Goal: Information Seeking & Learning: Understand process/instructions

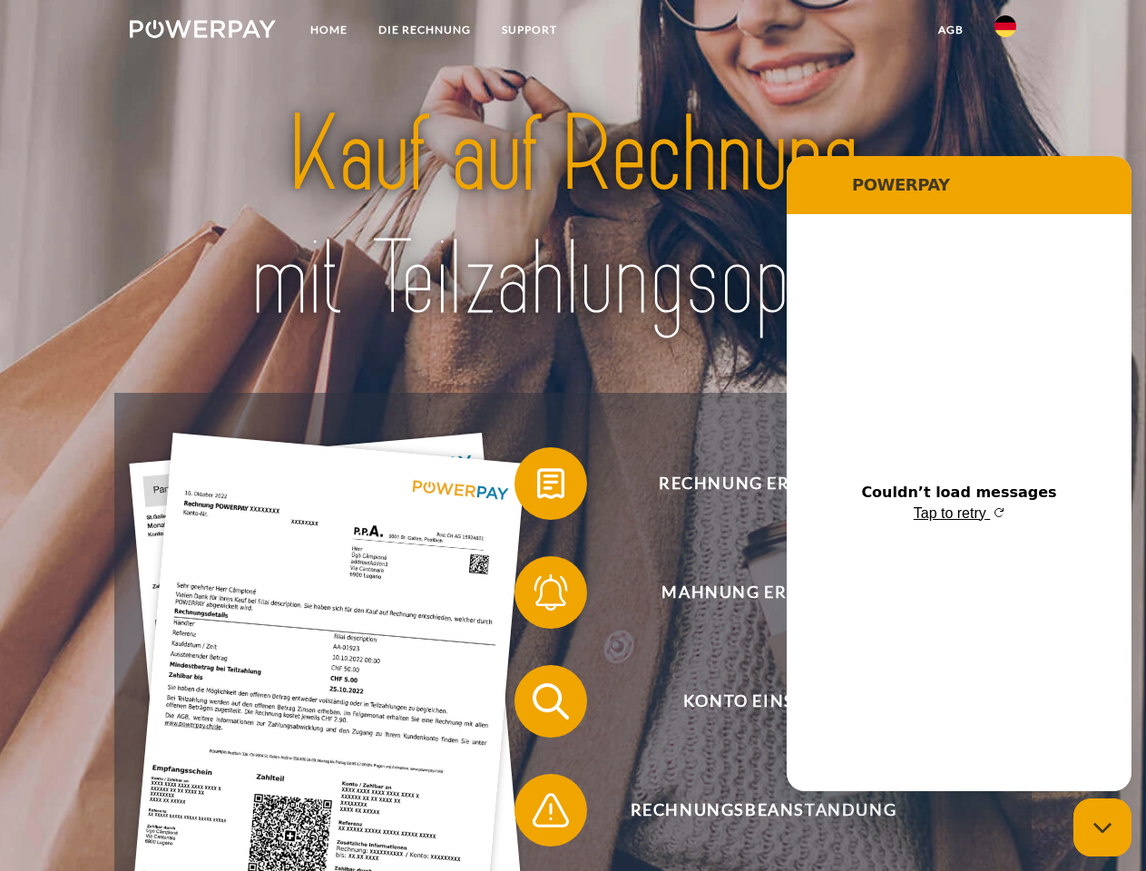
click at [202, 32] on img at bounding box center [203, 29] width 146 height 18
click at [1005, 32] on img at bounding box center [1005, 26] width 22 height 22
click at [950, 30] on link "agb" at bounding box center [950, 30] width 56 height 33
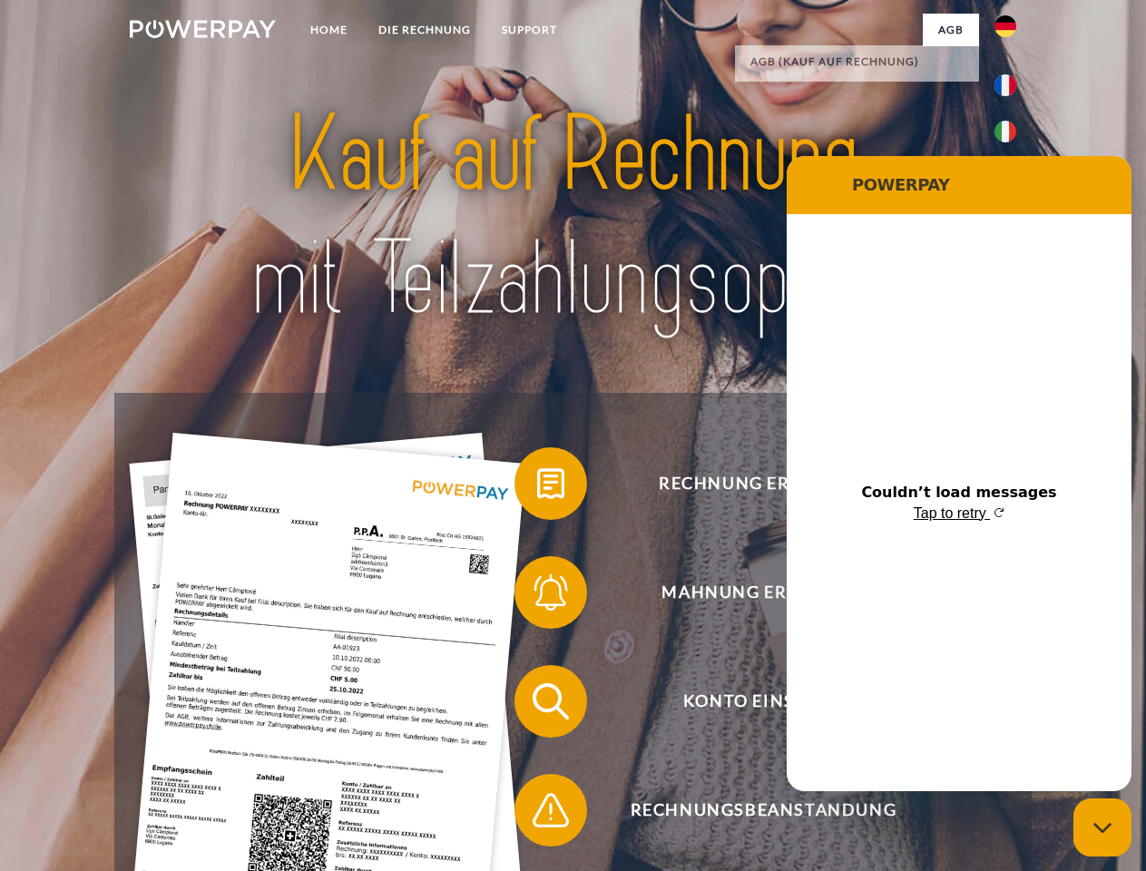
click at [537, 487] on span at bounding box center [523, 483] width 91 height 91
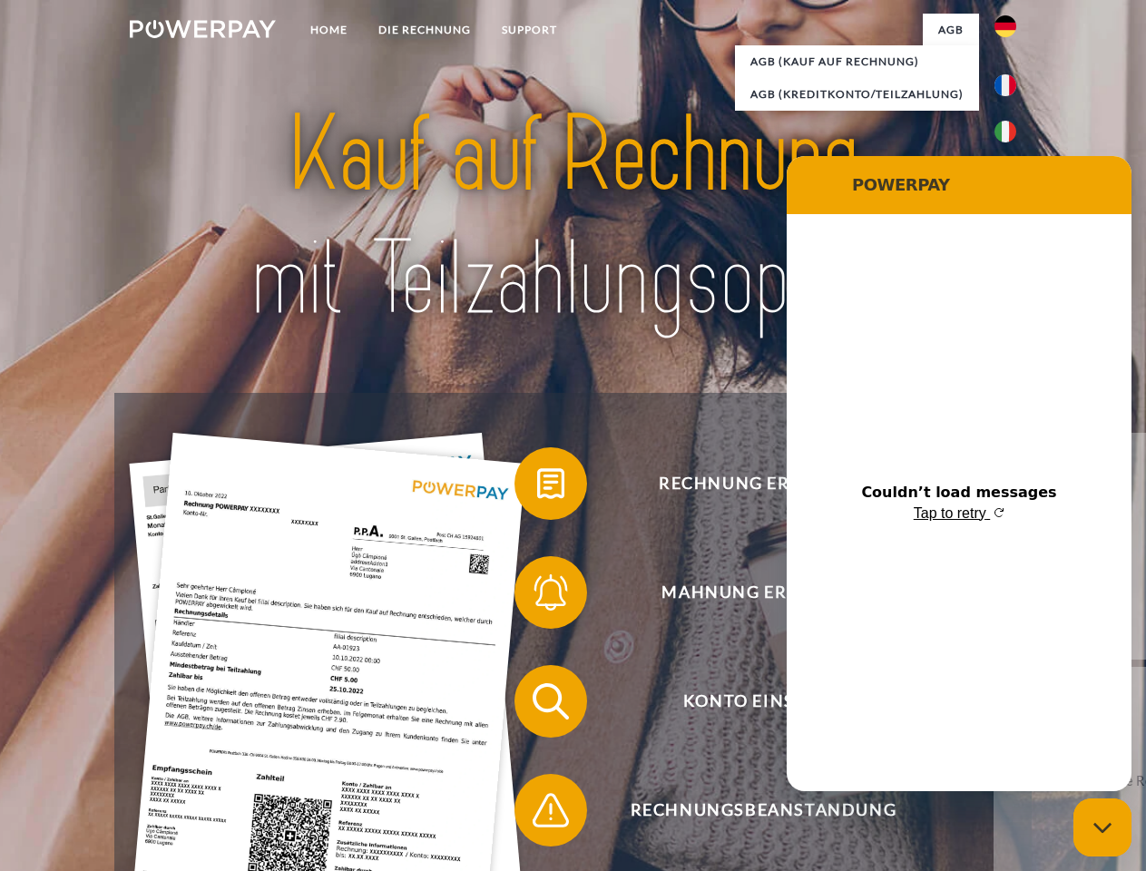
click at [537, 596] on div "Rechnung erhalten? Mahnung erhalten? Konto einsehen" at bounding box center [572, 756] width 916 height 726
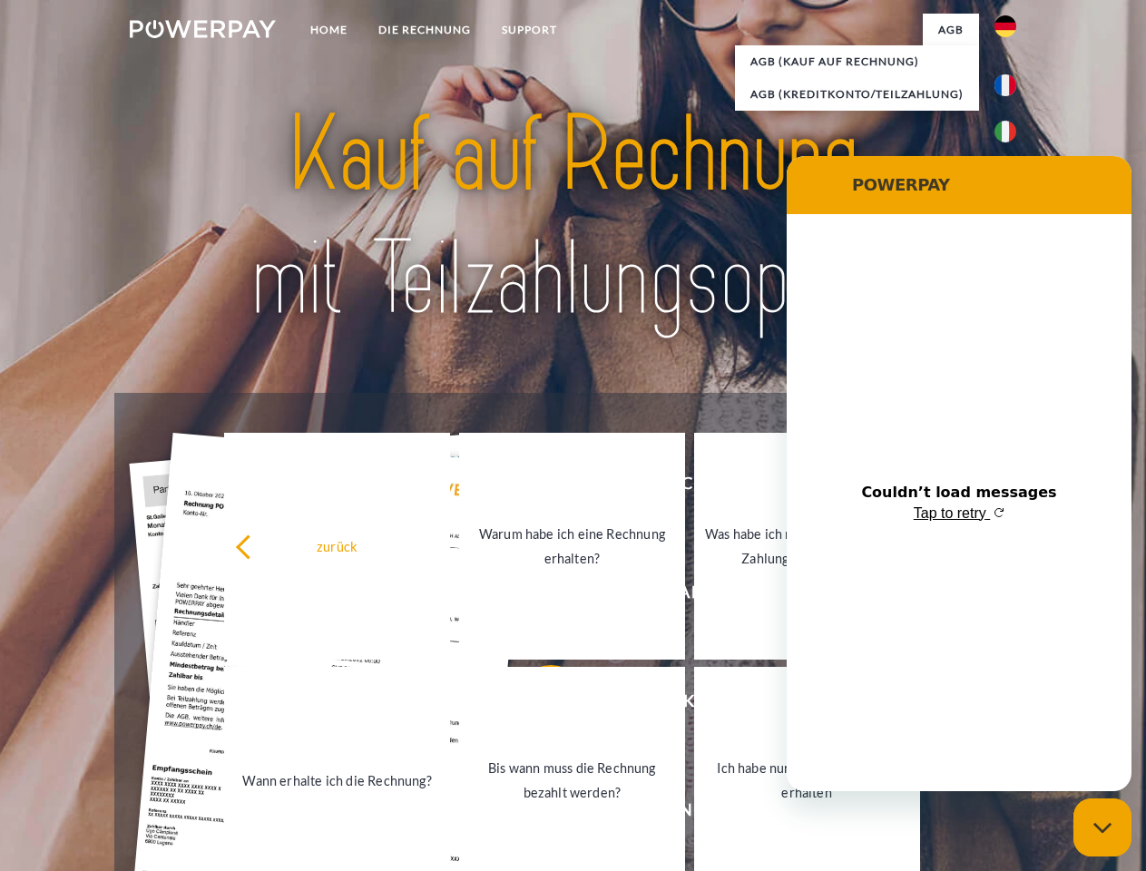
click at [537, 705] on link "Bis wann muss die Rechnung bezahlt werden?" at bounding box center [572, 780] width 226 height 227
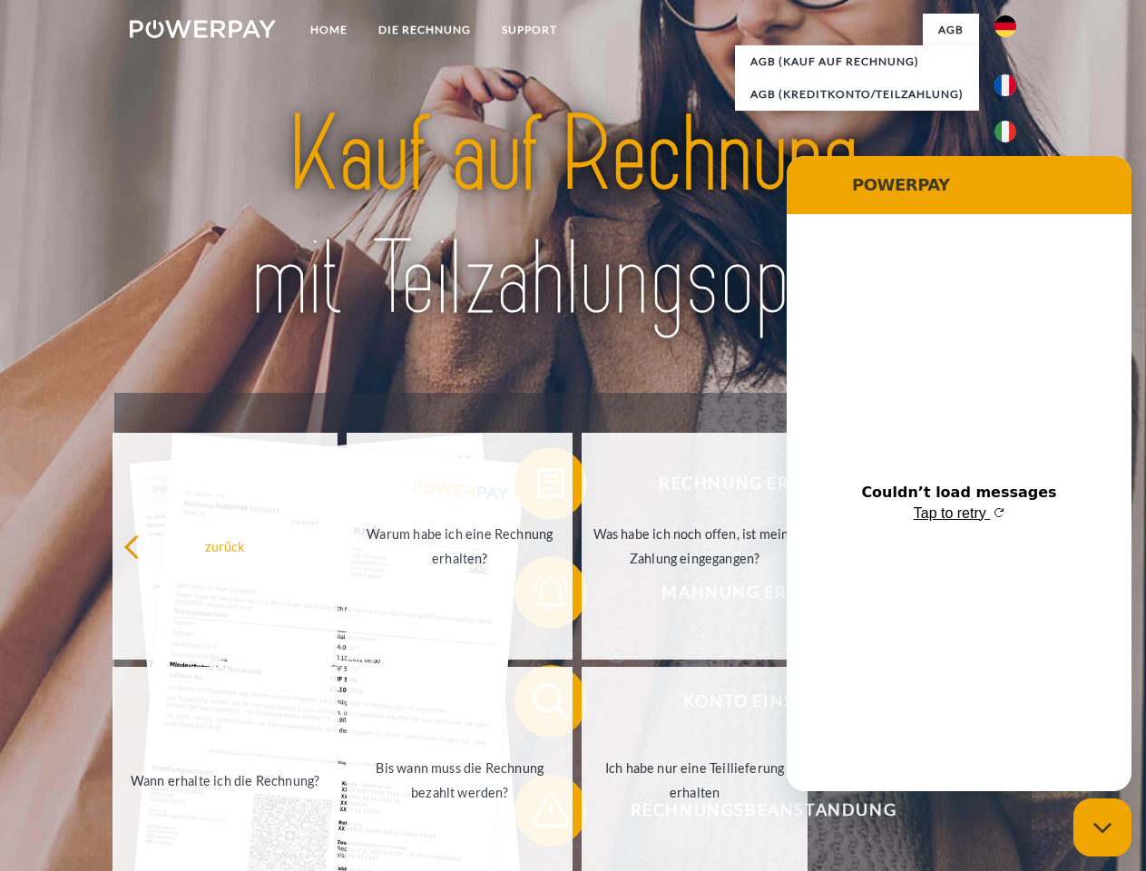
click at [537, 814] on span at bounding box center [523, 810] width 91 height 91
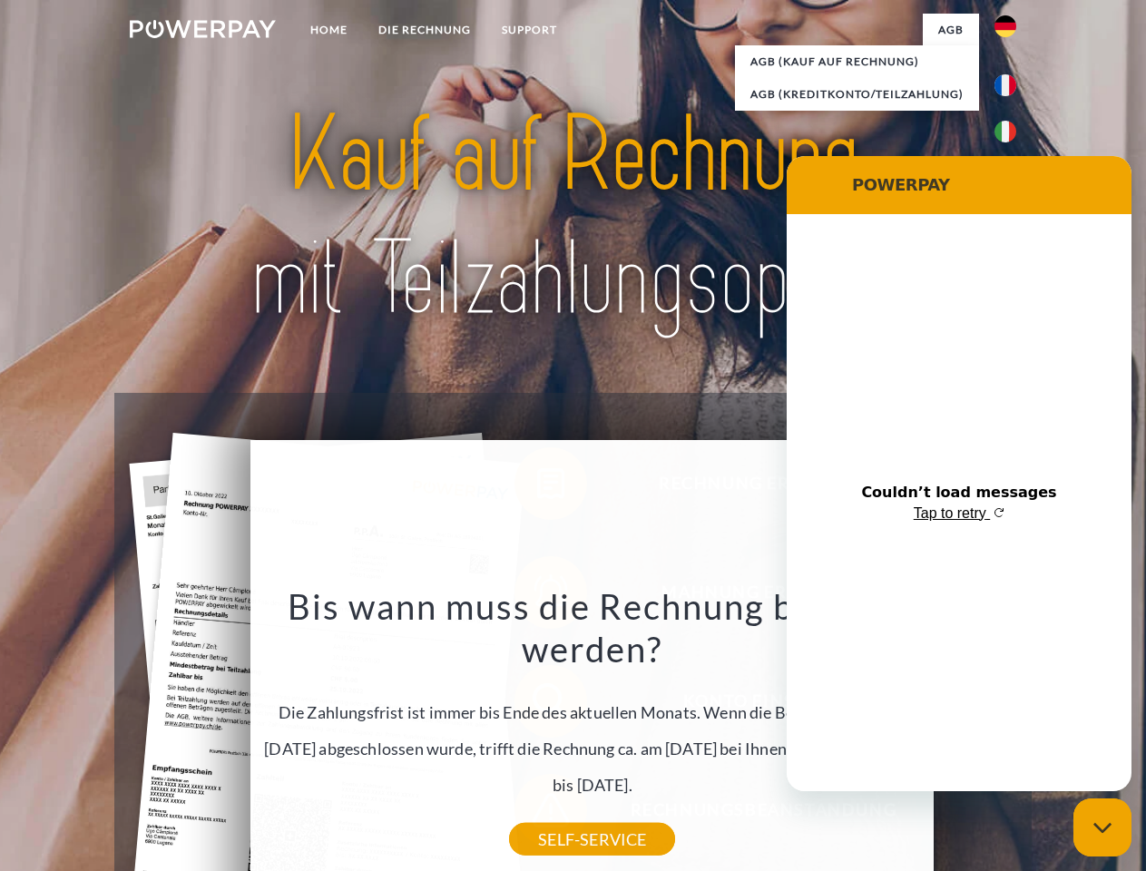
click at [1102, 827] on icon "Close messaging window" at bounding box center [1102, 828] width 19 height 12
